Goal: Use online tool/utility: Utilize a website feature to perform a specific function

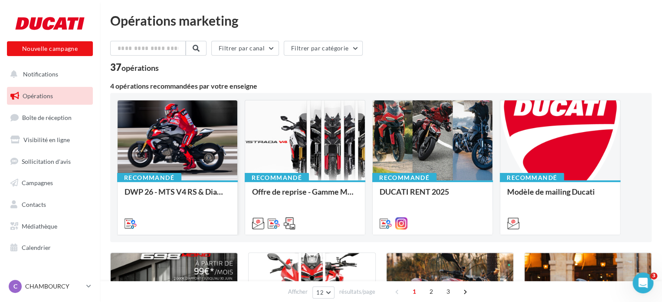
click at [186, 165] on div at bounding box center [178, 140] width 120 height 81
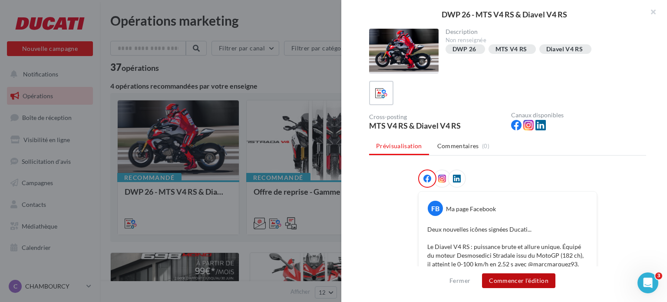
click at [525, 278] on button "Commencer l'édition" at bounding box center [518, 280] width 73 height 15
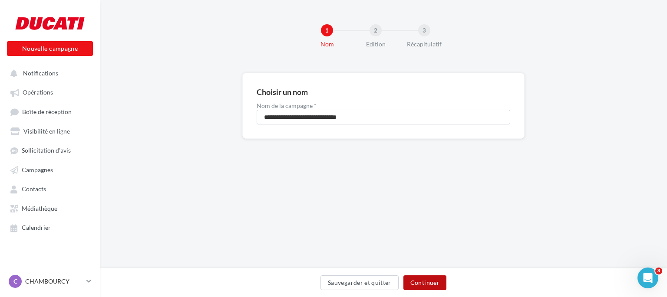
click at [436, 279] on button "Continuer" at bounding box center [424, 283] width 43 height 15
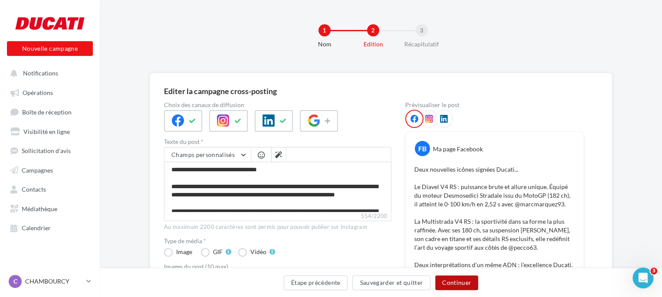
click at [450, 279] on button "Continuer" at bounding box center [456, 283] width 43 height 15
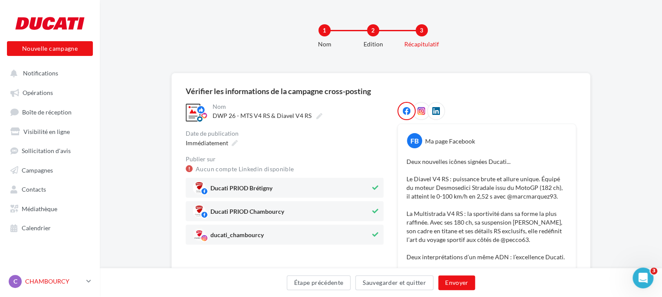
click at [35, 286] on p "CHAMBOURCY" at bounding box center [54, 281] width 58 height 9
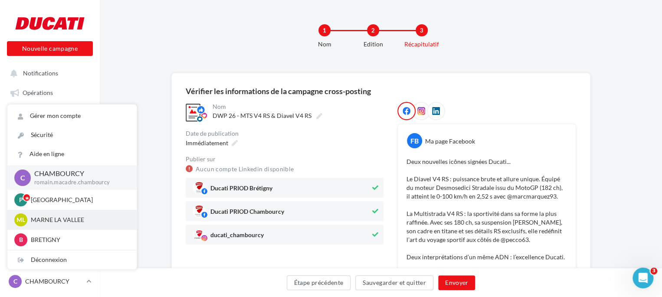
click at [62, 224] on p "MARNE LA VALLEE" at bounding box center [78, 220] width 95 height 9
